Goal: Information Seeking & Learning: Learn about a topic

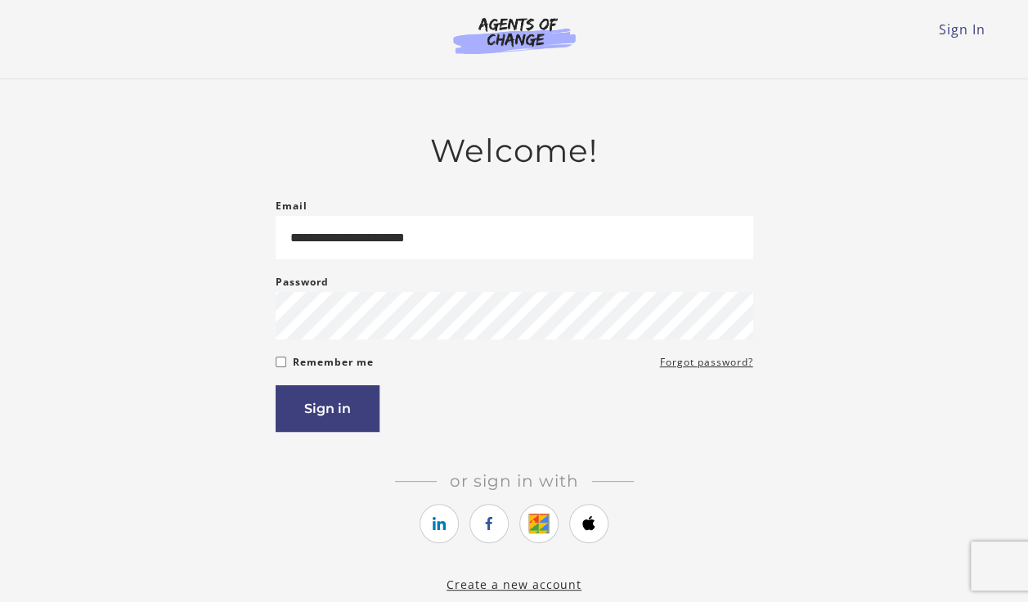
type input "**********"
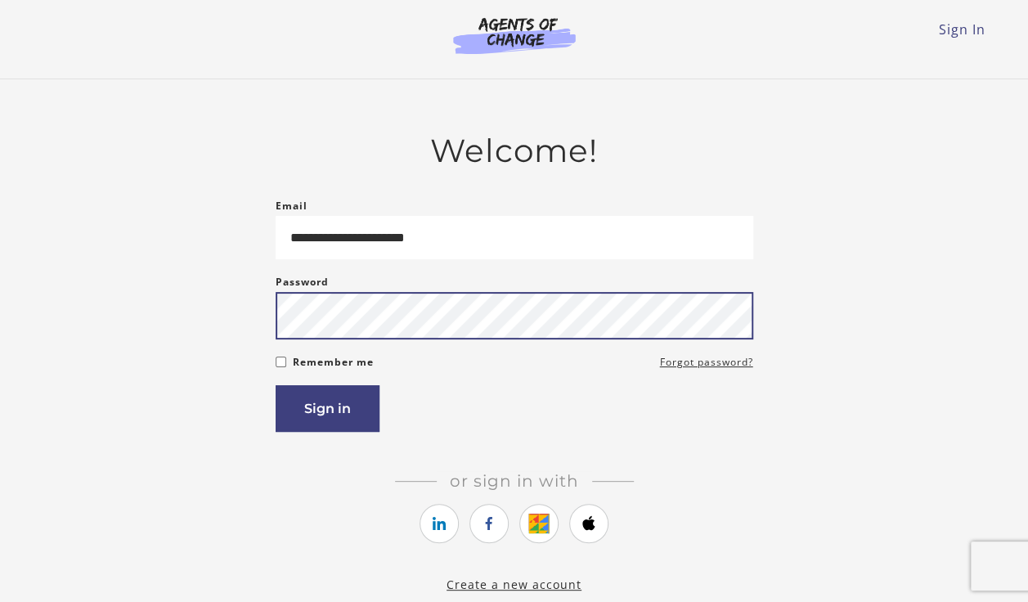
click at [276, 385] on button "Sign in" at bounding box center [328, 408] width 104 height 47
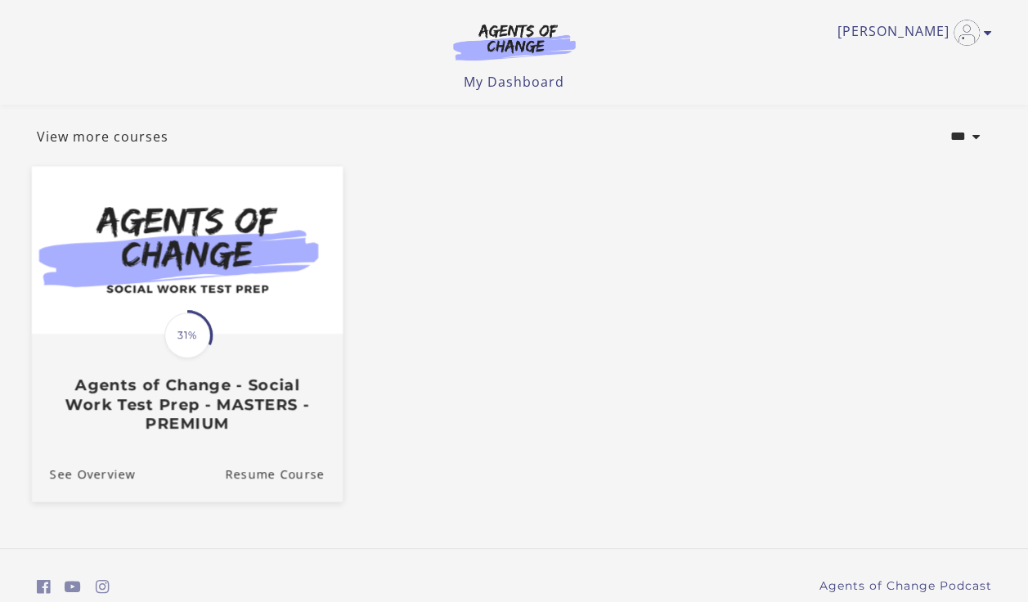
scroll to position [151, 0]
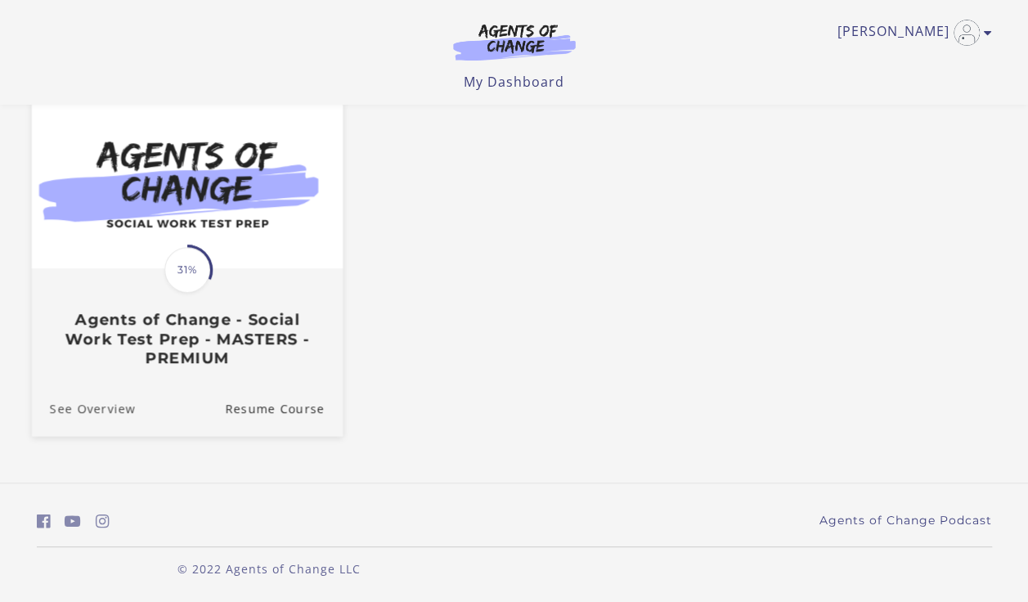
click at [80, 414] on link "See Overview" at bounding box center [83, 407] width 104 height 55
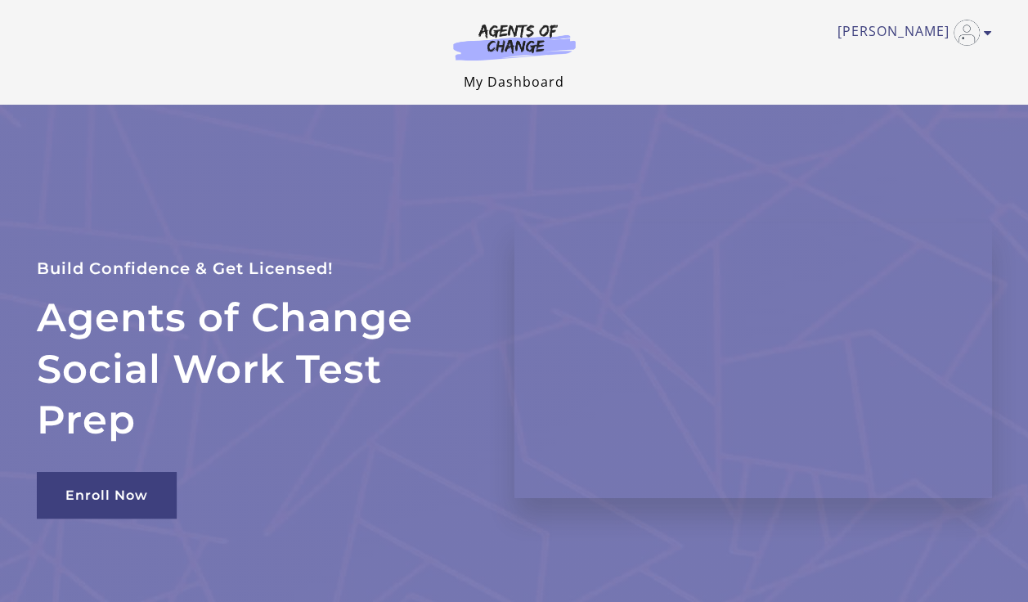
click at [523, 79] on link "My Dashboard" at bounding box center [514, 82] width 101 height 18
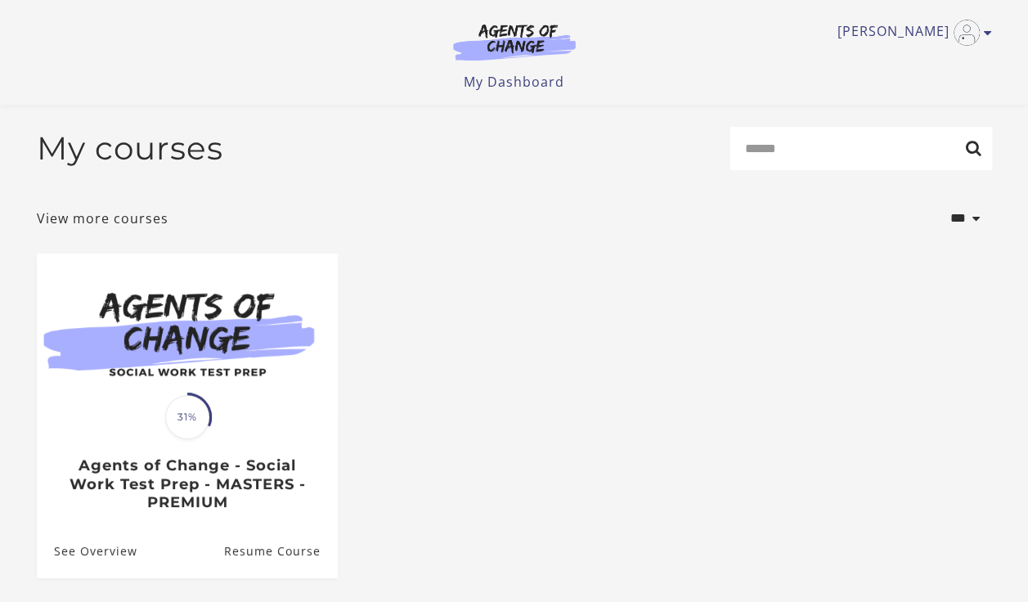
scroll to position [151, 0]
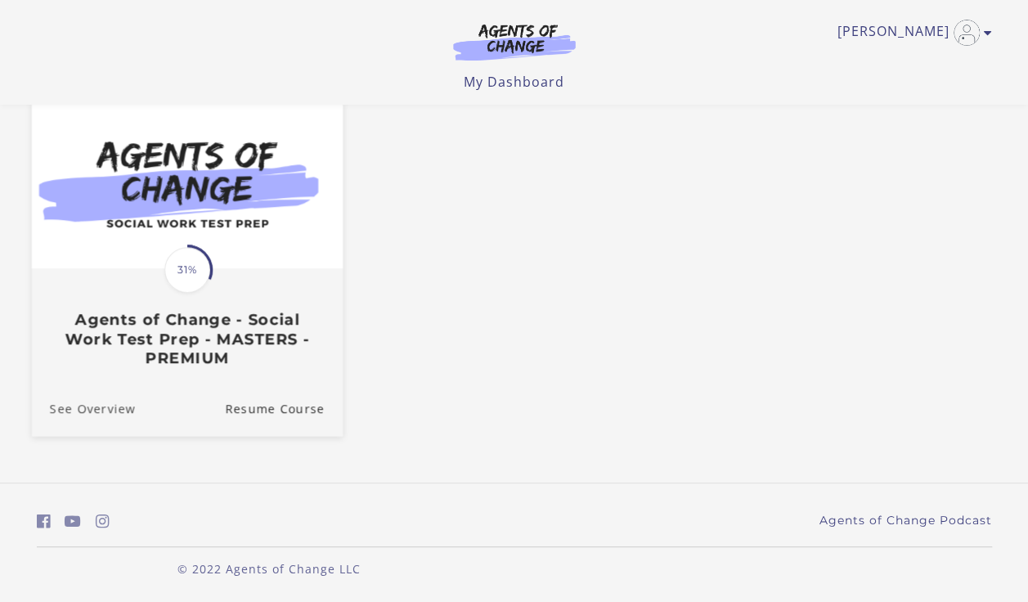
click at [103, 395] on link "See Overview" at bounding box center [83, 407] width 104 height 55
click at [101, 411] on link "See Overview" at bounding box center [83, 407] width 104 height 55
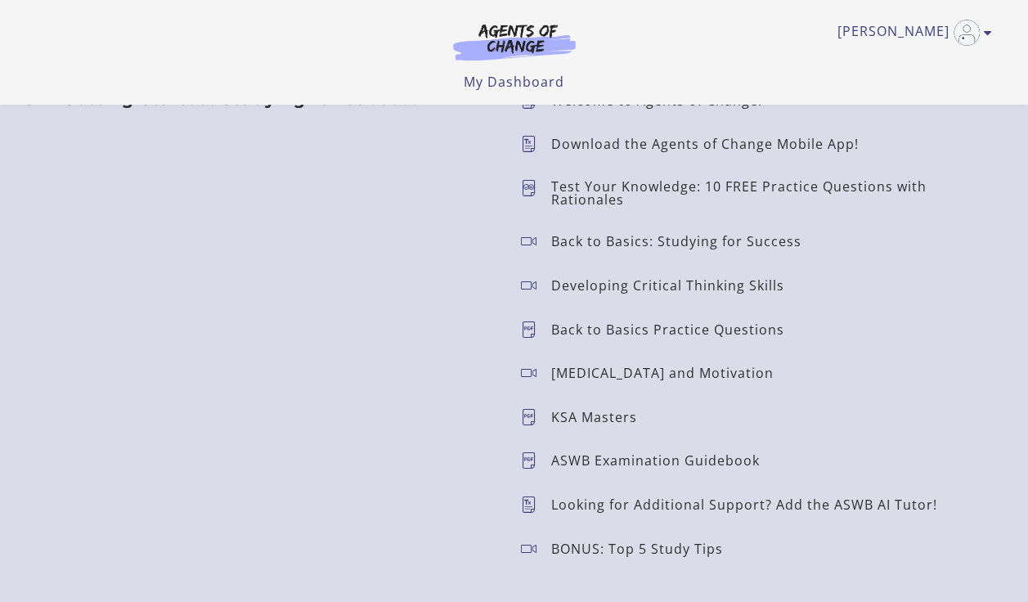
scroll to position [1554, 0]
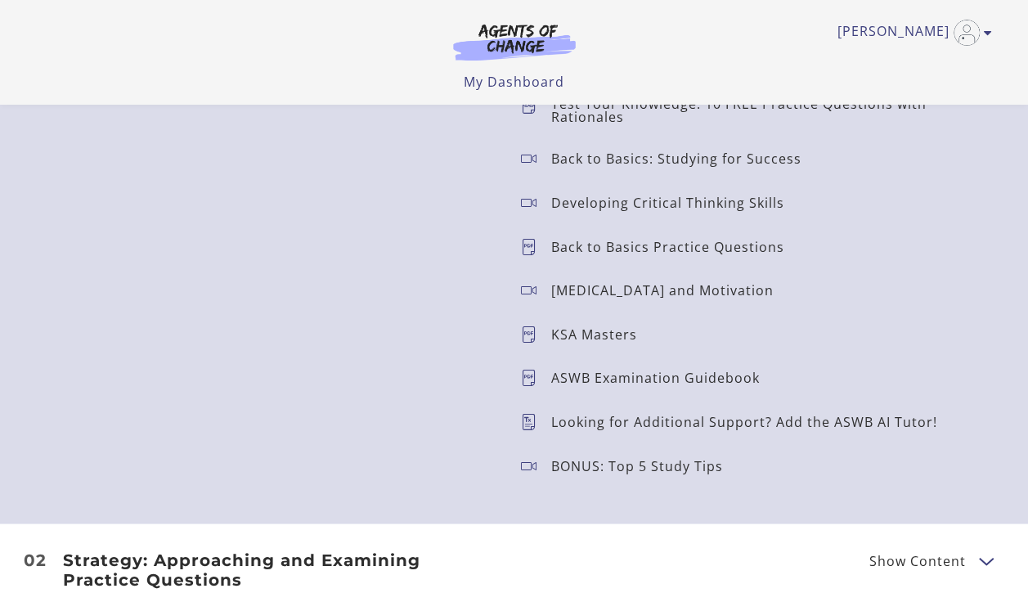
click at [525, 383] on icon at bounding box center [536, 378] width 30 height 16
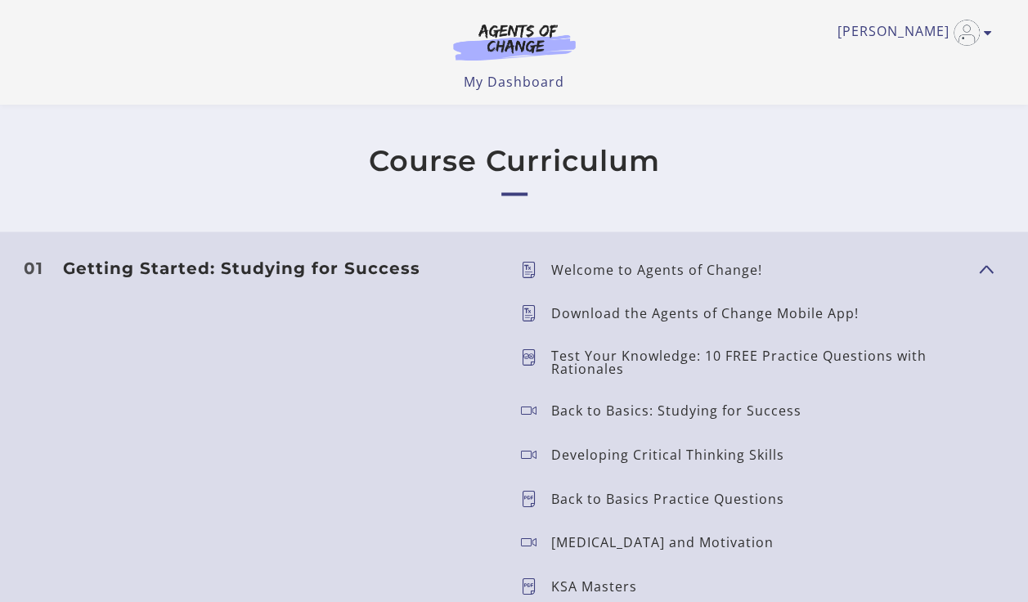
scroll to position [1145, 0]
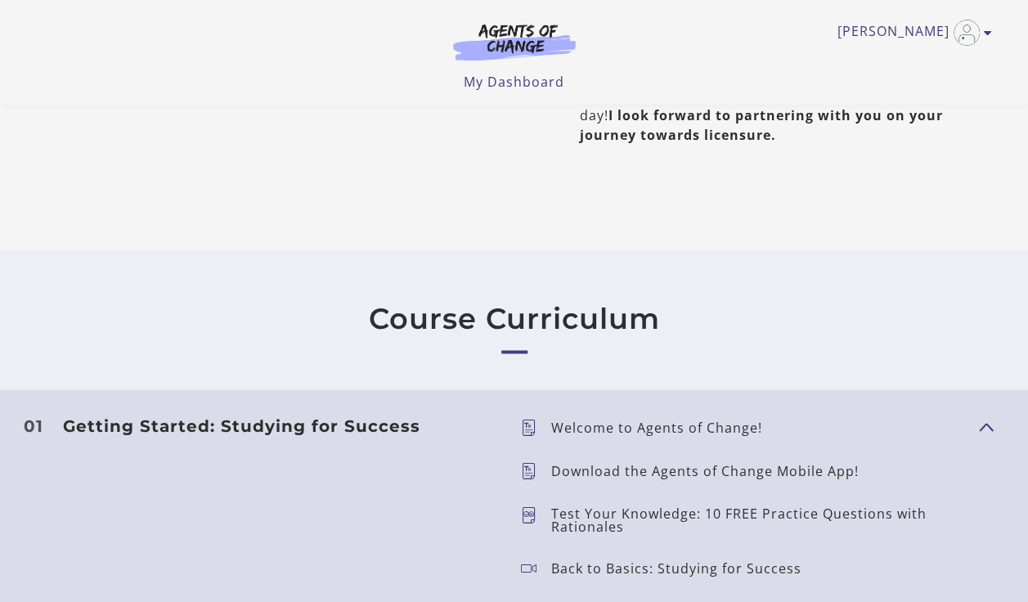
click at [979, 425] on span "Show Content" at bounding box center [979, 425] width 0 height 144
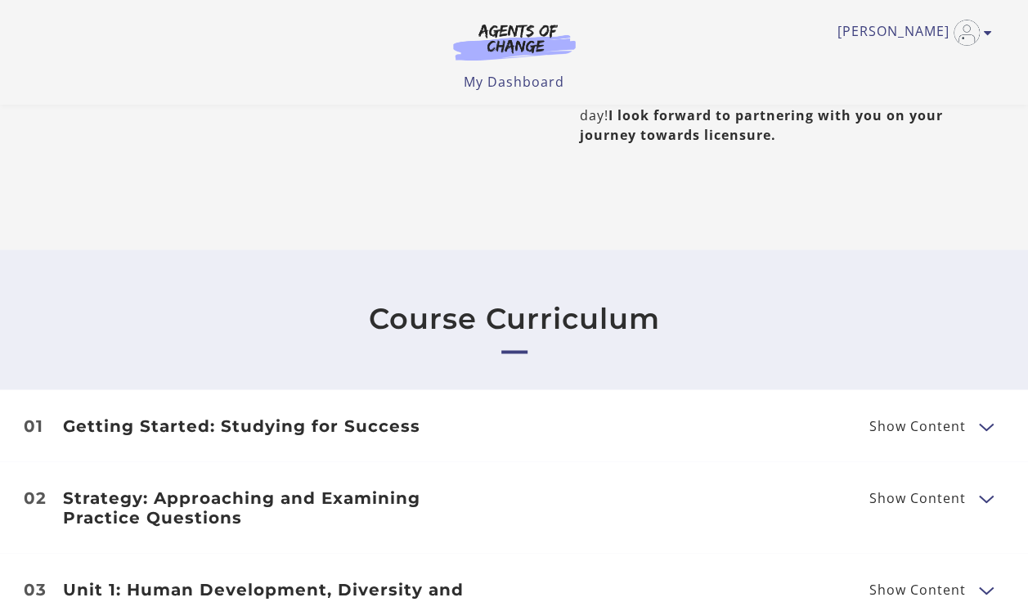
click at [985, 425] on button "Show Content" at bounding box center [985, 426] width 13 height 20
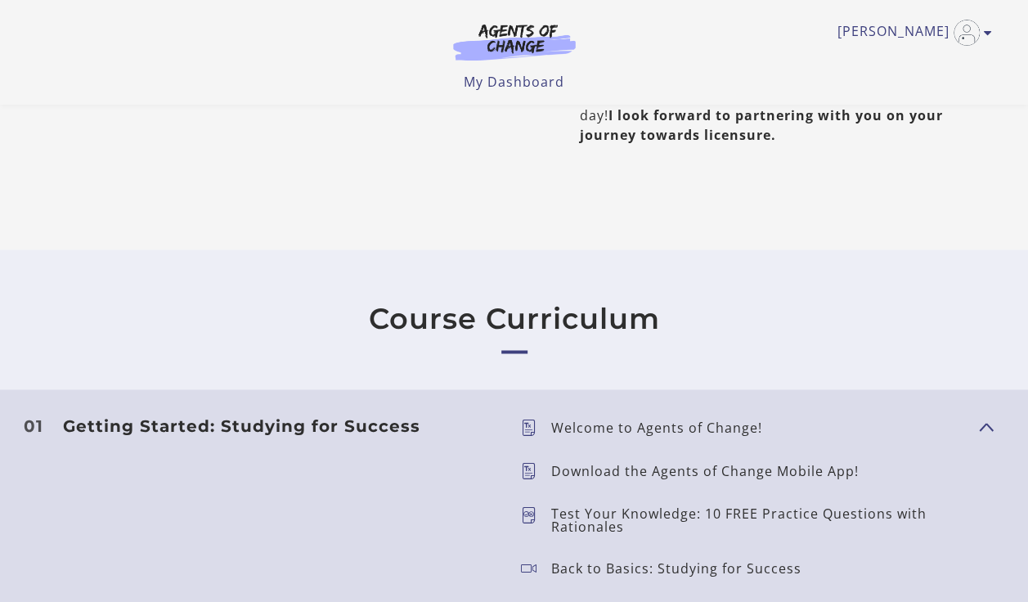
click at [979, 425] on span "Show Content" at bounding box center [979, 425] width 0 height 144
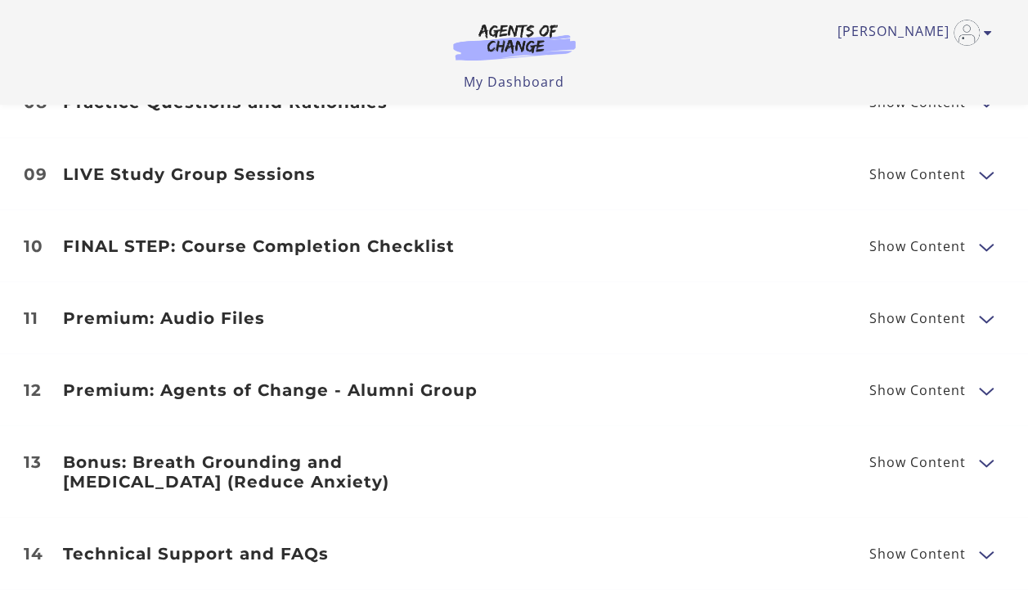
scroll to position [2045, 0]
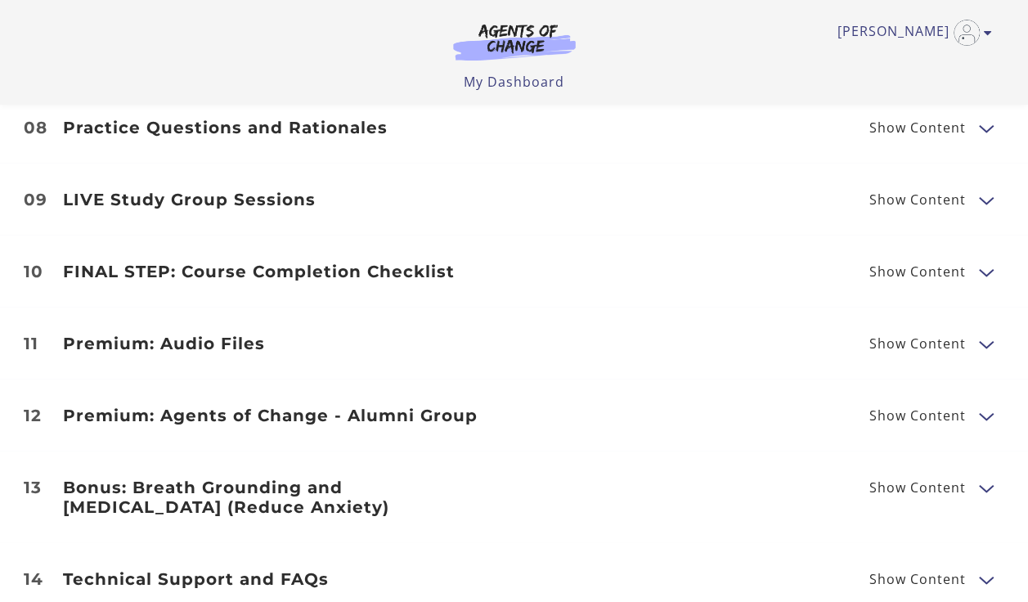
click at [985, 262] on button "Show Content" at bounding box center [985, 272] width 13 height 20
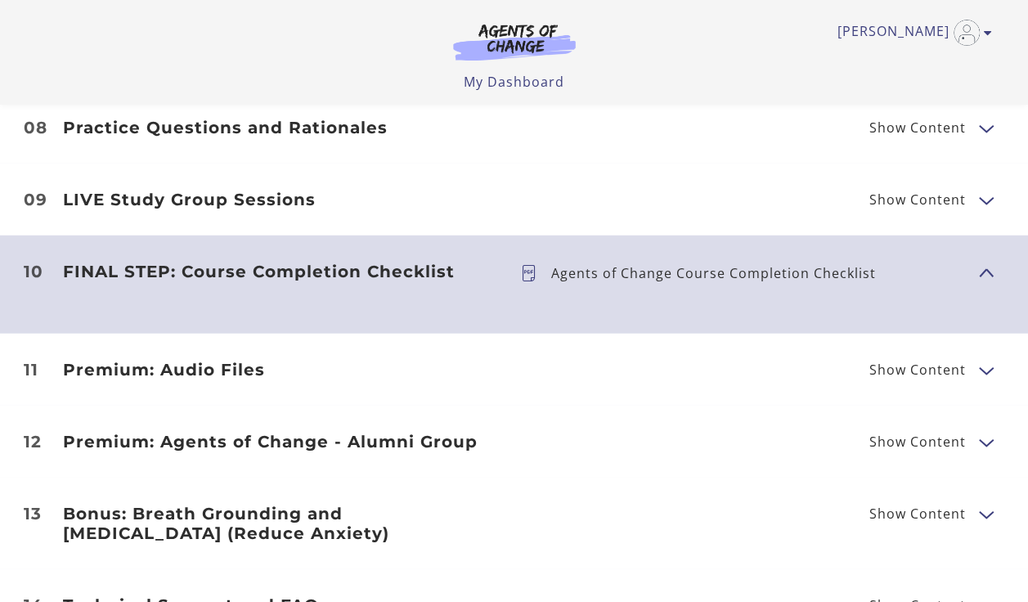
click at [766, 267] on p "Agents of Change Course Completion Checklist" at bounding box center [720, 273] width 338 height 13
click at [531, 265] on icon at bounding box center [536, 273] width 30 height 16
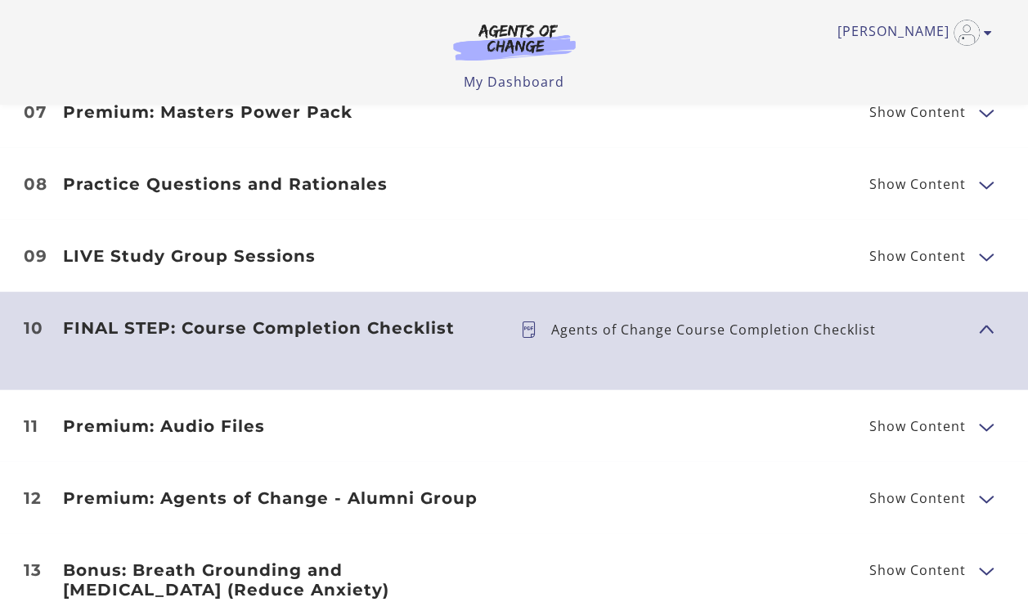
scroll to position [1963, 0]
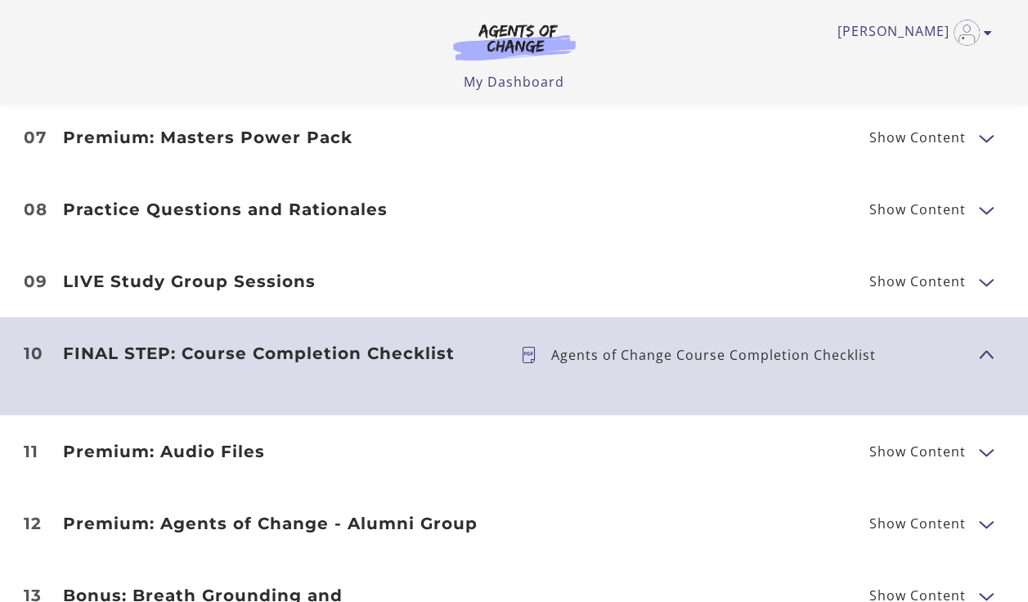
click at [969, 200] on span "Show Content" at bounding box center [925, 210] width 110 height 20
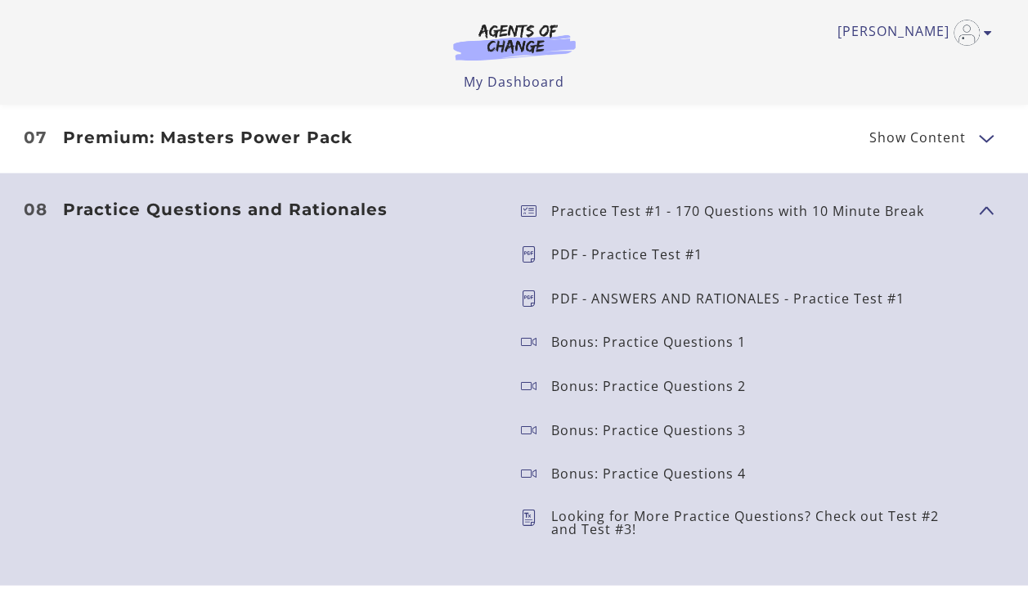
click at [528, 246] on icon at bounding box center [536, 254] width 30 height 16
click at [561, 248] on p "PDF - Practice Test #1" at bounding box center [633, 254] width 164 height 13
click at [280, 200] on h3 "Practice Questions and Rationales" at bounding box center [279, 210] width 432 height 20
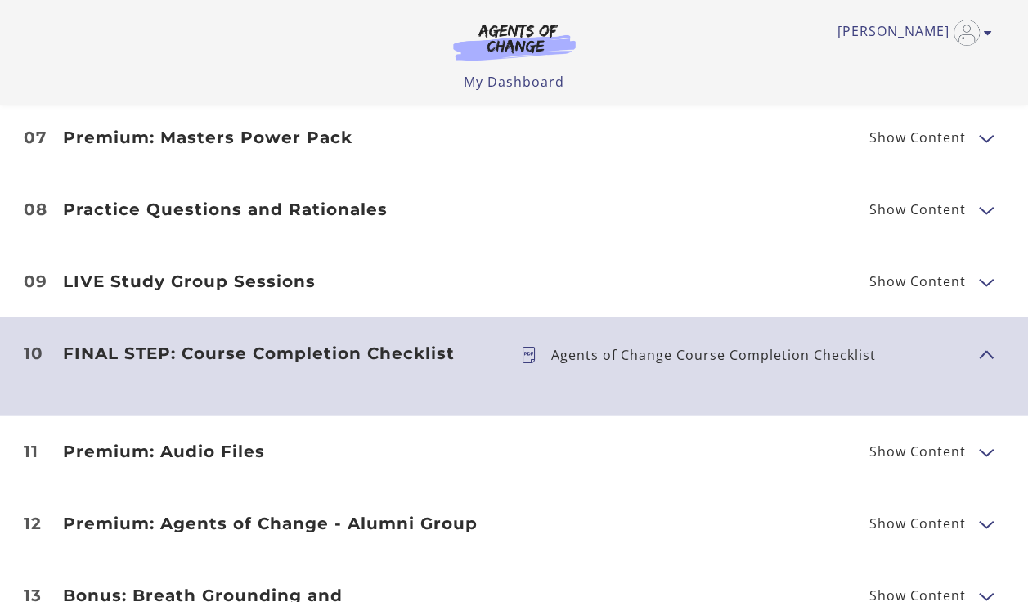
click at [280, 200] on h3 "Practice Questions and Rationales" at bounding box center [279, 210] width 432 height 20
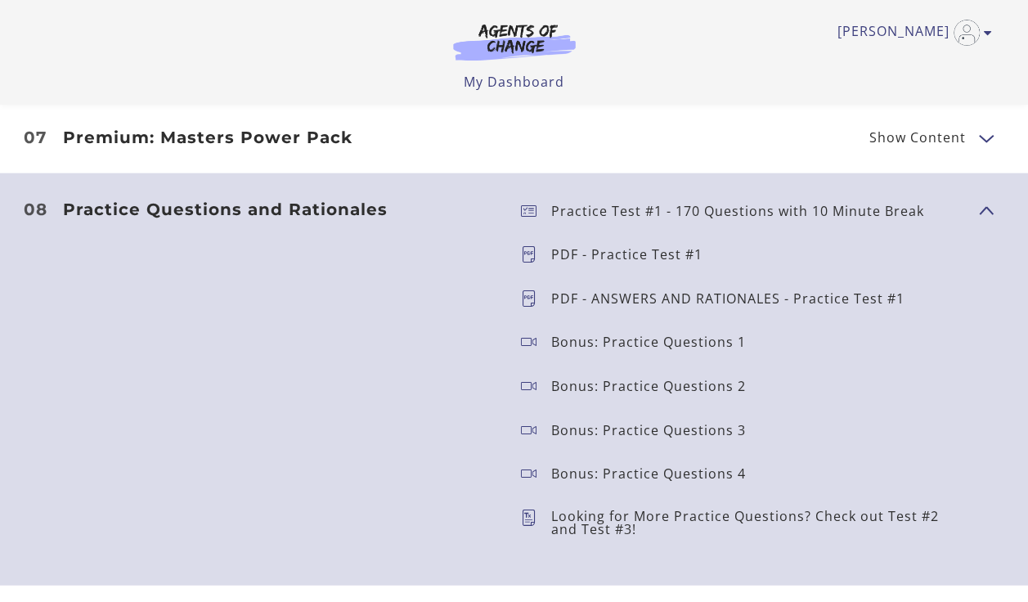
click at [31, 201] on span "08" at bounding box center [36, 209] width 24 height 16
click at [104, 200] on h3 "Practice Questions and Rationales" at bounding box center [279, 210] width 432 height 20
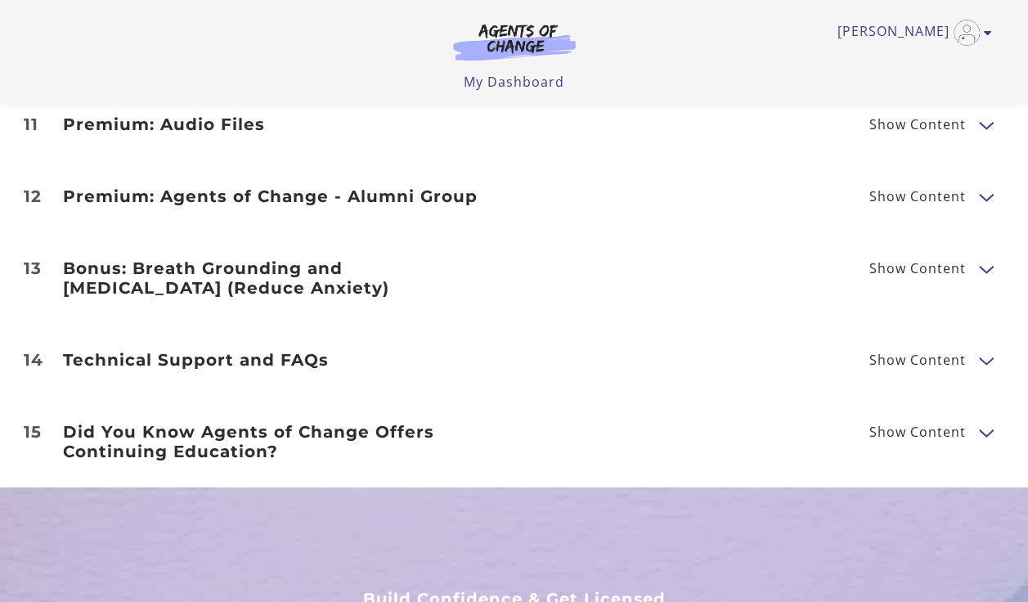
scroll to position [1882, 0]
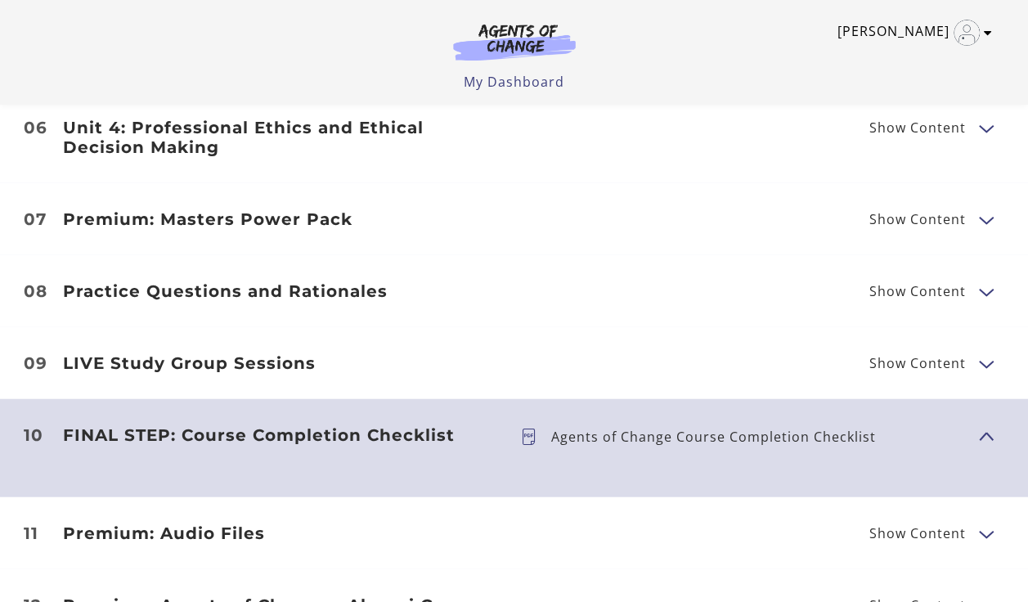
click at [987, 34] on icon "Toggle menu" at bounding box center [988, 32] width 8 height 13
click at [525, 429] on icon at bounding box center [536, 437] width 30 height 16
click at [758, 430] on p "Agents of Change Course Completion Checklist" at bounding box center [720, 436] width 338 height 13
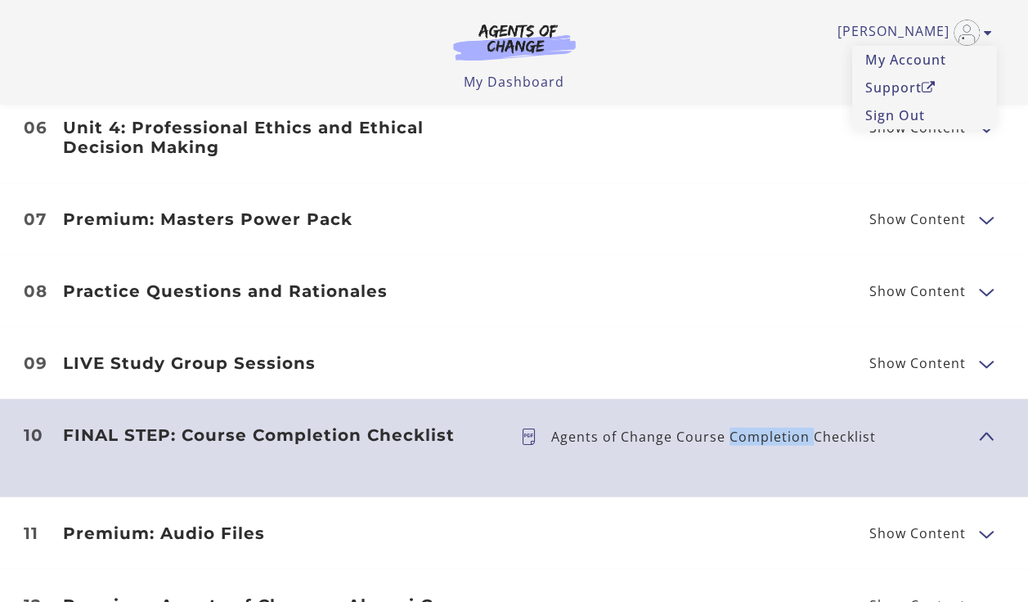
click at [758, 430] on p "Agents of Change Course Completion Checklist" at bounding box center [720, 436] width 338 height 13
click at [256, 425] on h3 "FINAL STEP: Course Completion Checklist" at bounding box center [279, 435] width 432 height 20
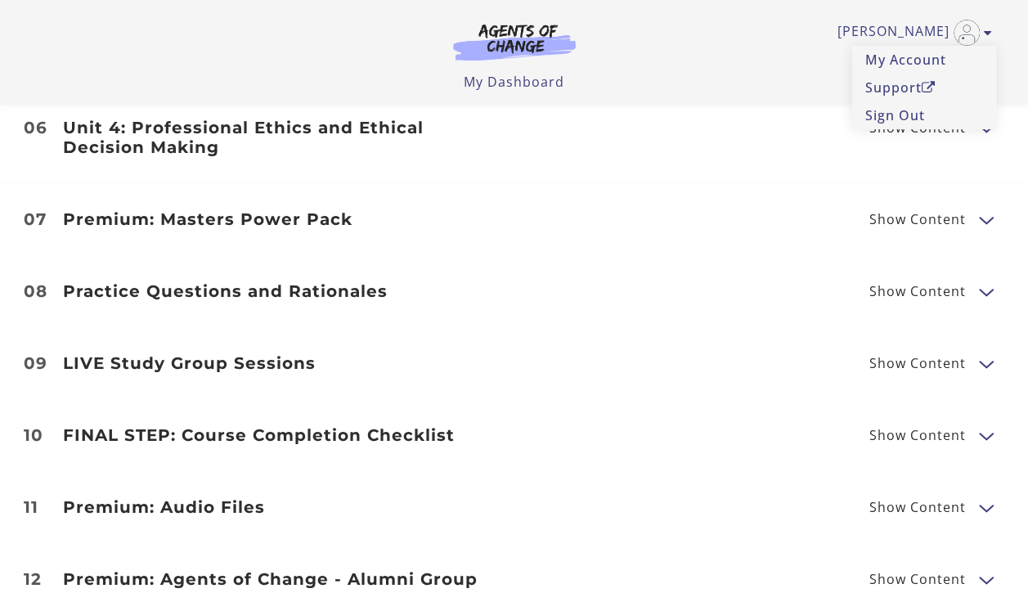
click at [31, 427] on span "10" at bounding box center [34, 435] width 20 height 16
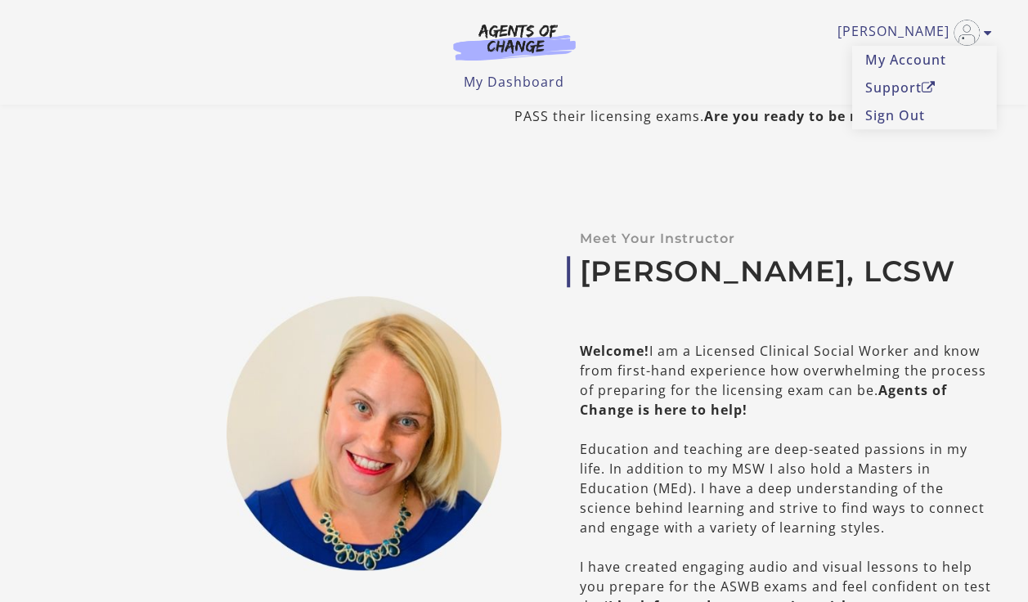
scroll to position [0, 0]
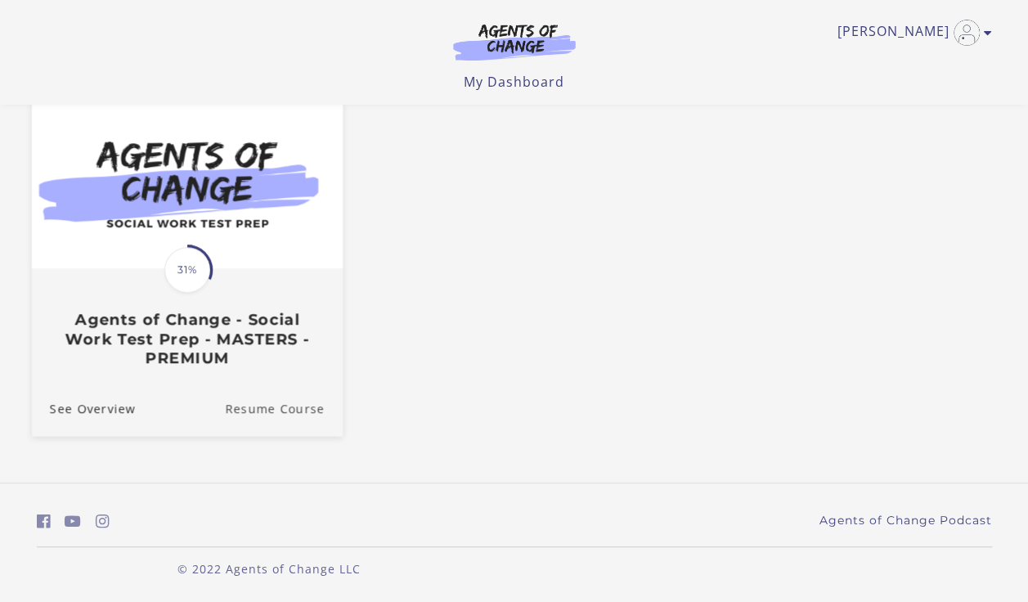
click at [260, 414] on link "Resume Course" at bounding box center [284, 407] width 118 height 55
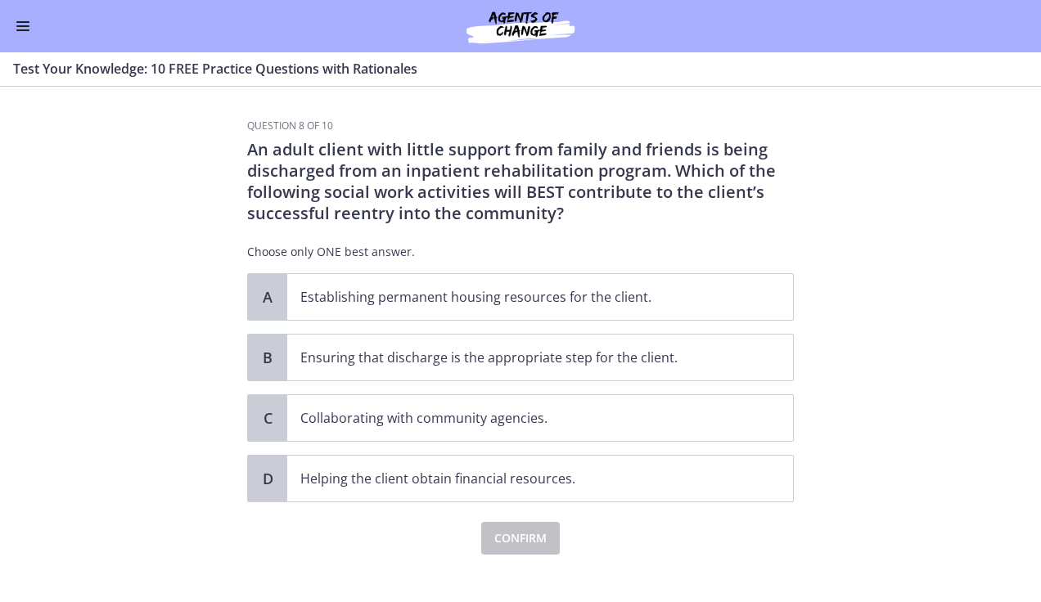
click at [21, 25] on span "Enable menu" at bounding box center [22, 26] width 13 height 2
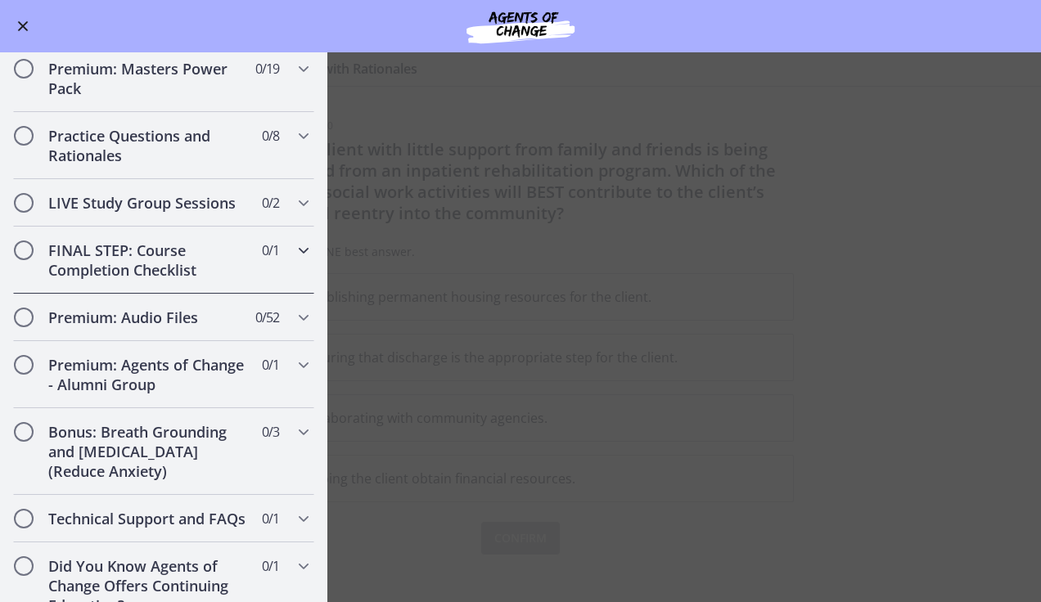
scroll to position [1381, 0]
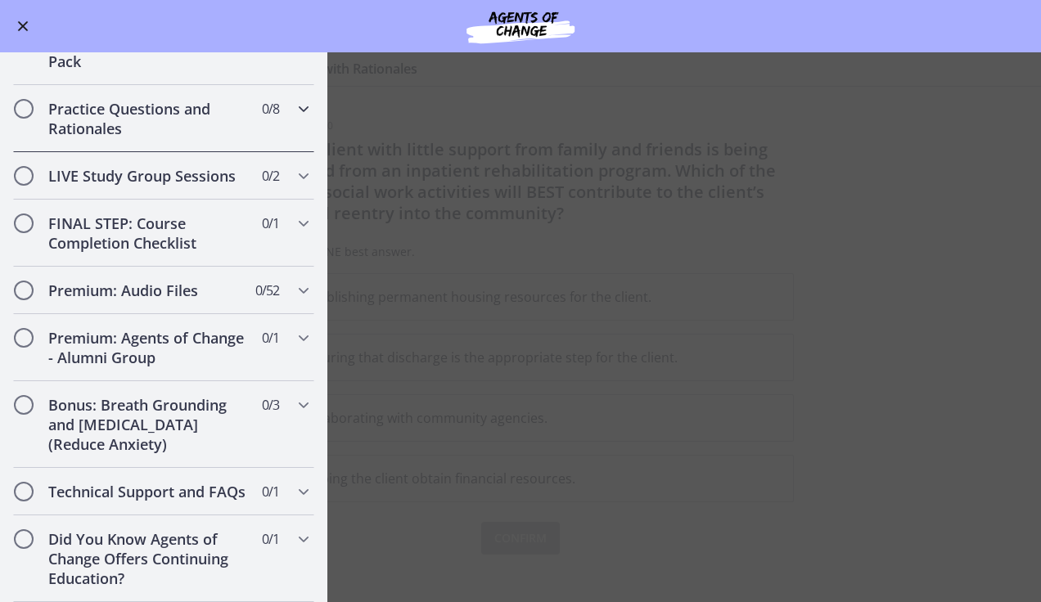
click at [294, 99] on icon "Chapters" at bounding box center [304, 109] width 20 height 20
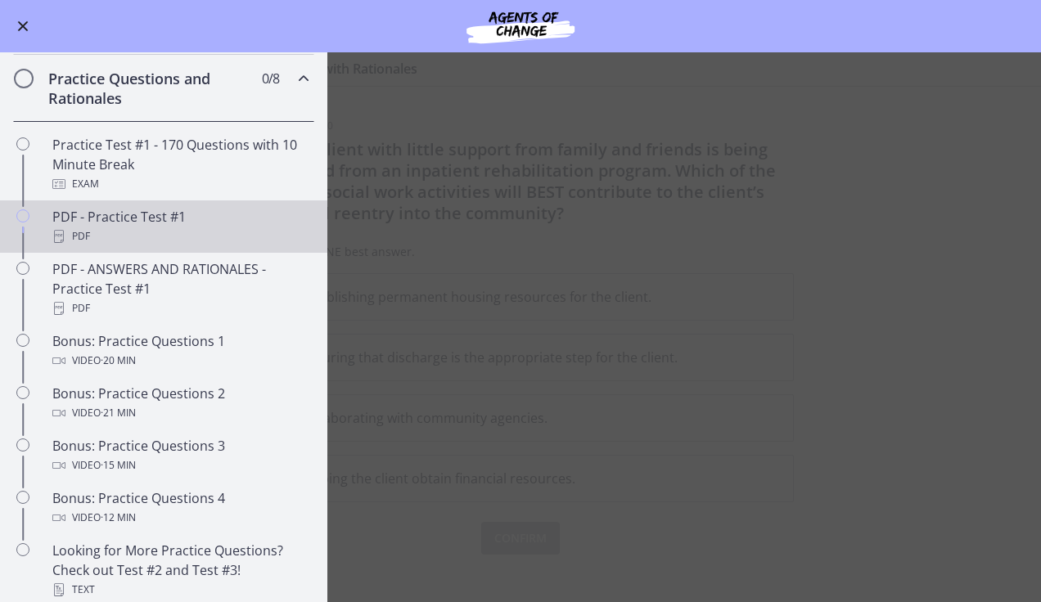
click at [169, 246] on div "PDF" at bounding box center [179, 237] width 255 height 20
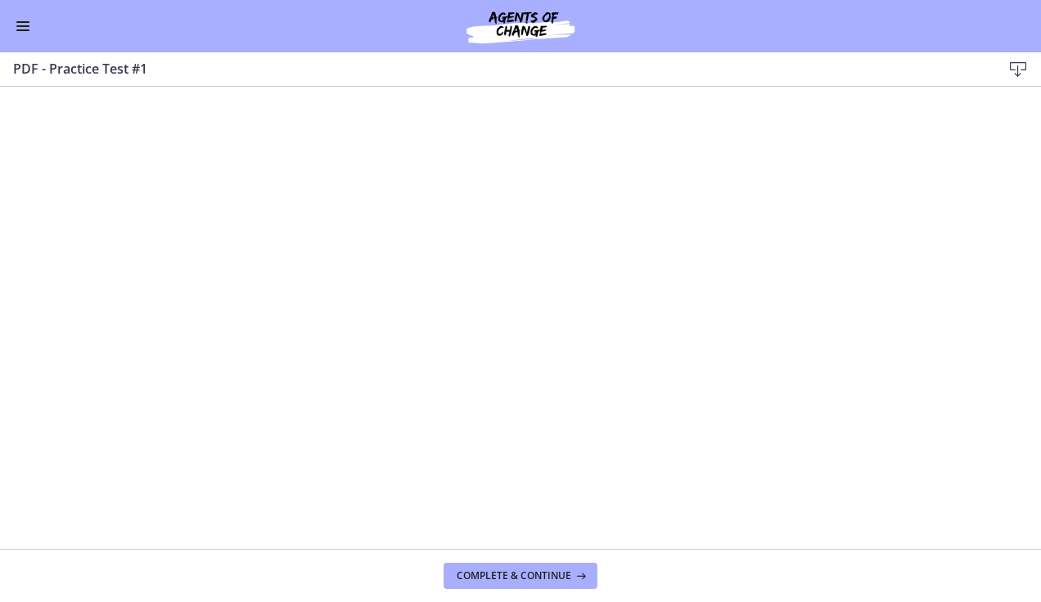
click at [1019, 63] on icon at bounding box center [1018, 70] width 20 height 20
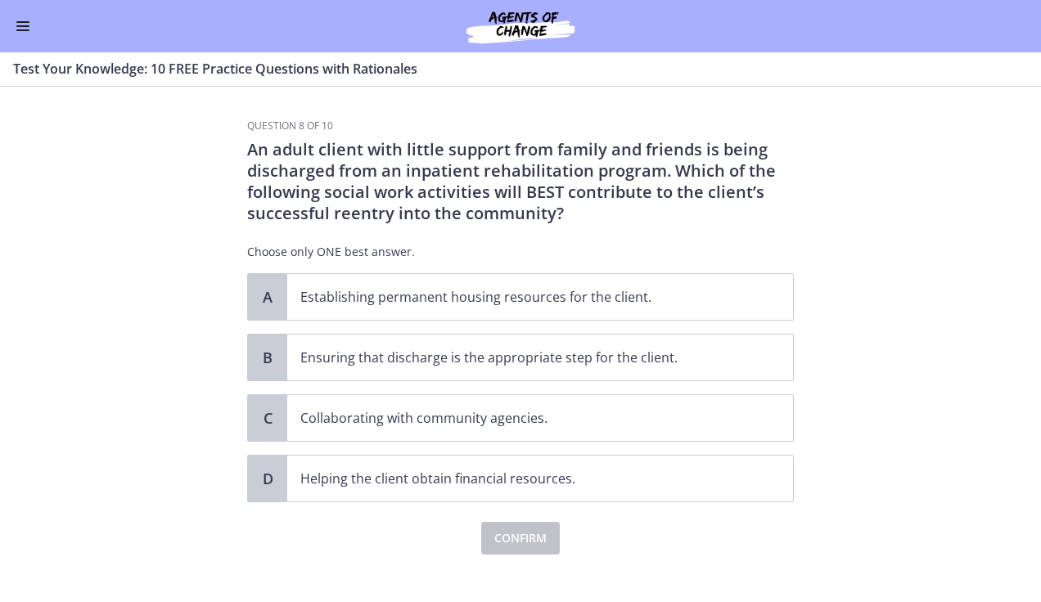
scroll to position [1381, 0]
click at [19, 31] on button "Enable menu" at bounding box center [23, 26] width 20 height 20
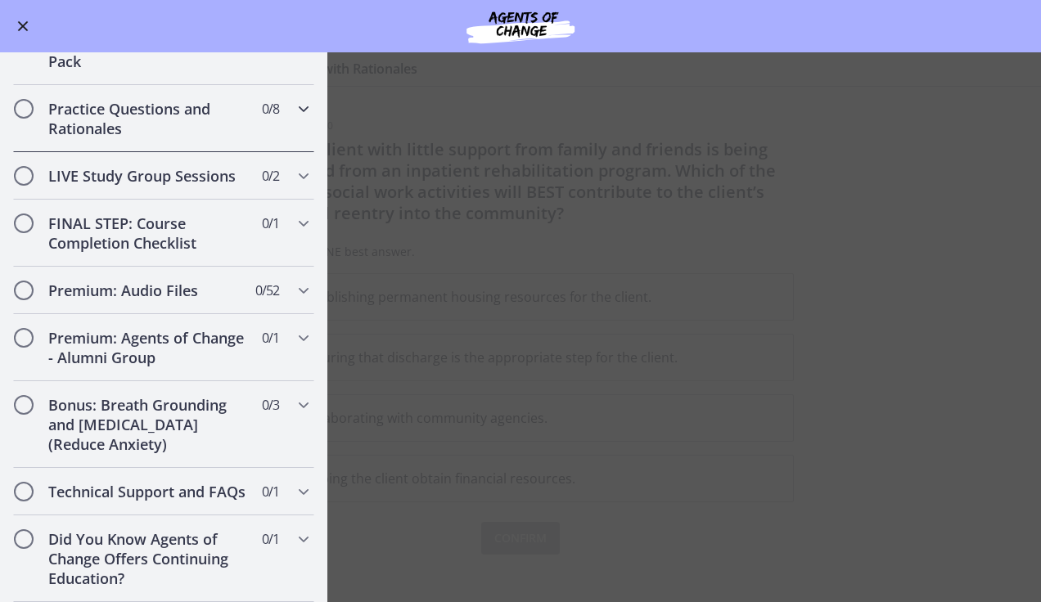
click at [78, 111] on h2 "Practice Questions and Rationales" at bounding box center [148, 118] width 200 height 39
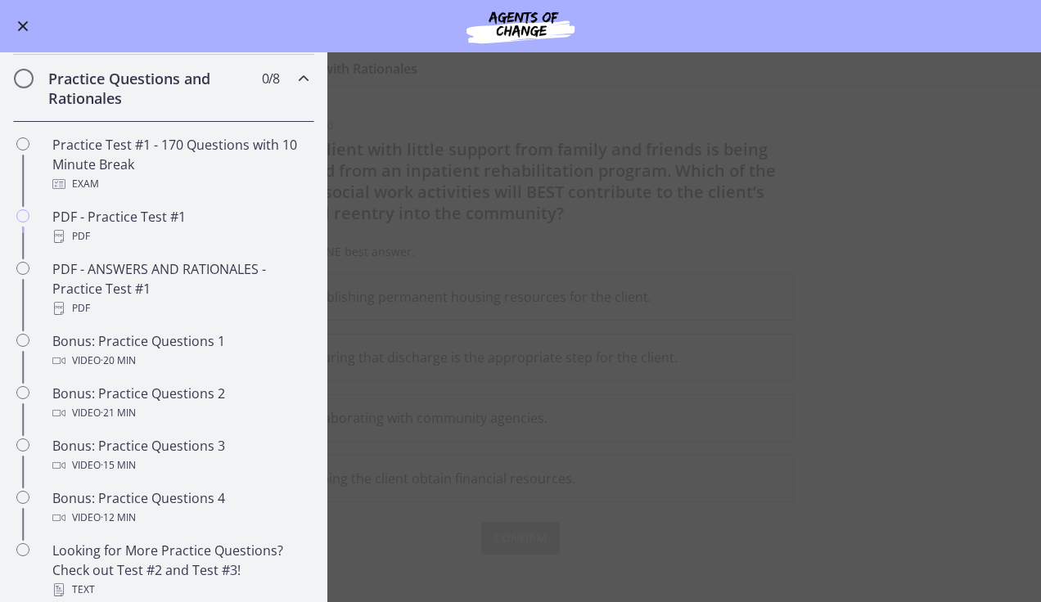
scroll to position [733, 0]
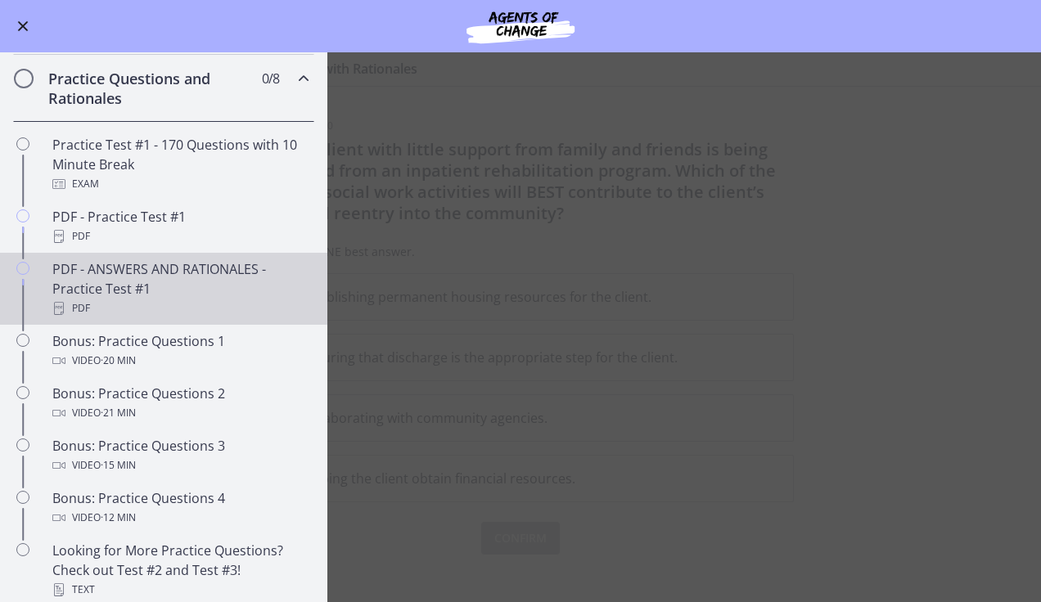
click at [236, 306] on div "PDF - ANSWERS AND RATIONALES - Practice Test #1 PDF" at bounding box center [179, 288] width 255 height 59
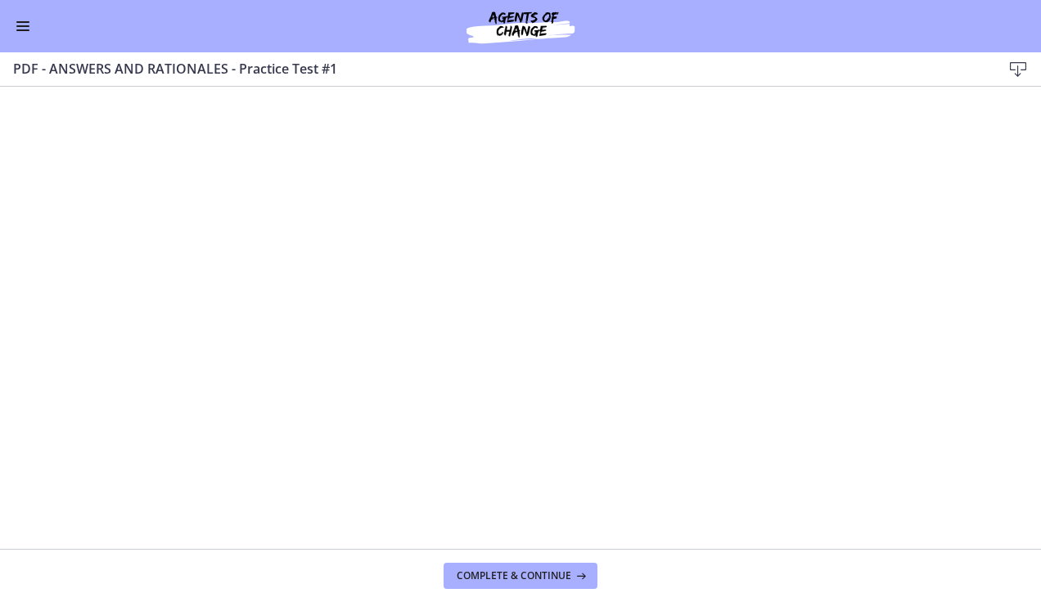
click at [1016, 64] on icon at bounding box center [1018, 70] width 20 height 20
